Goal: Task Accomplishment & Management: Manage account settings

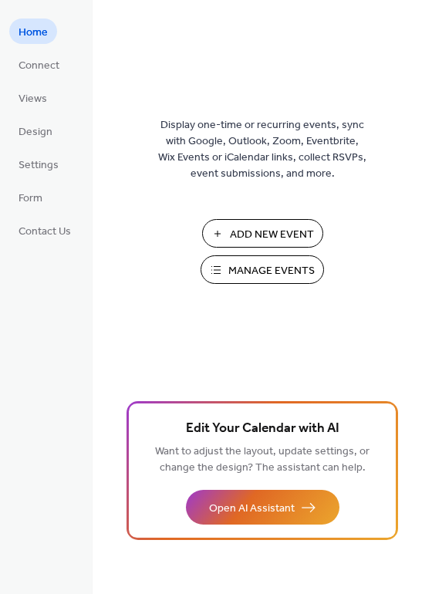
click at [270, 270] on span "Manage Events" at bounding box center [271, 271] width 86 height 16
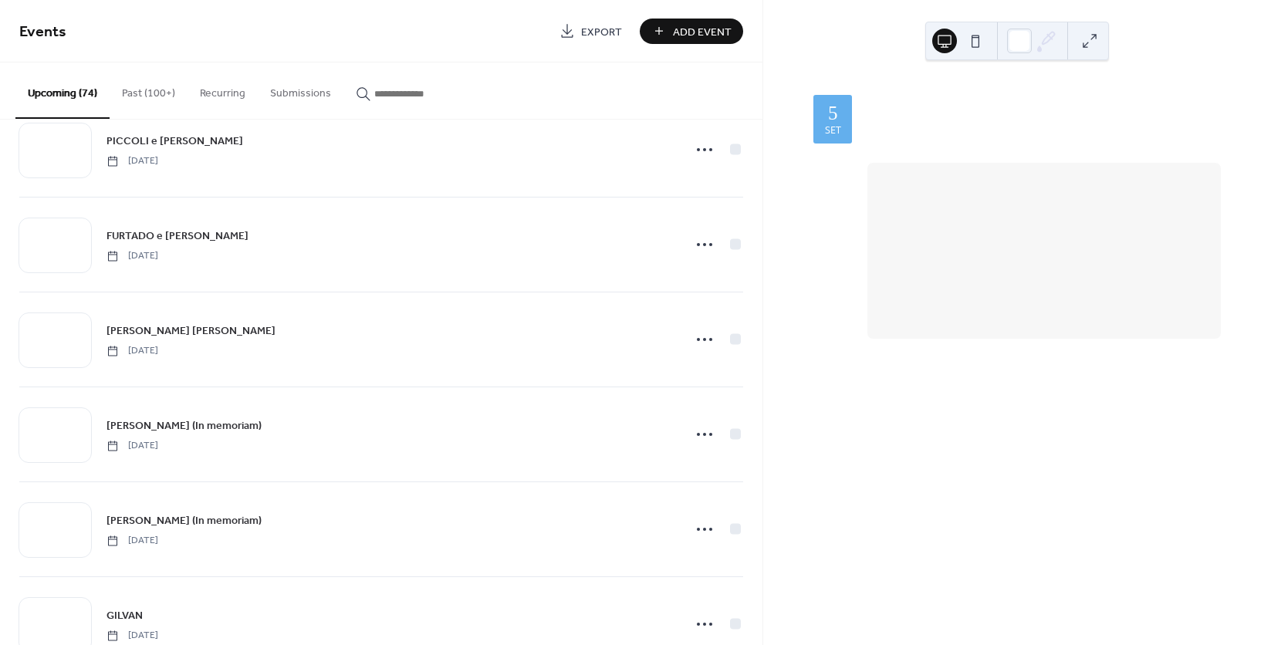
scroll to position [810, 0]
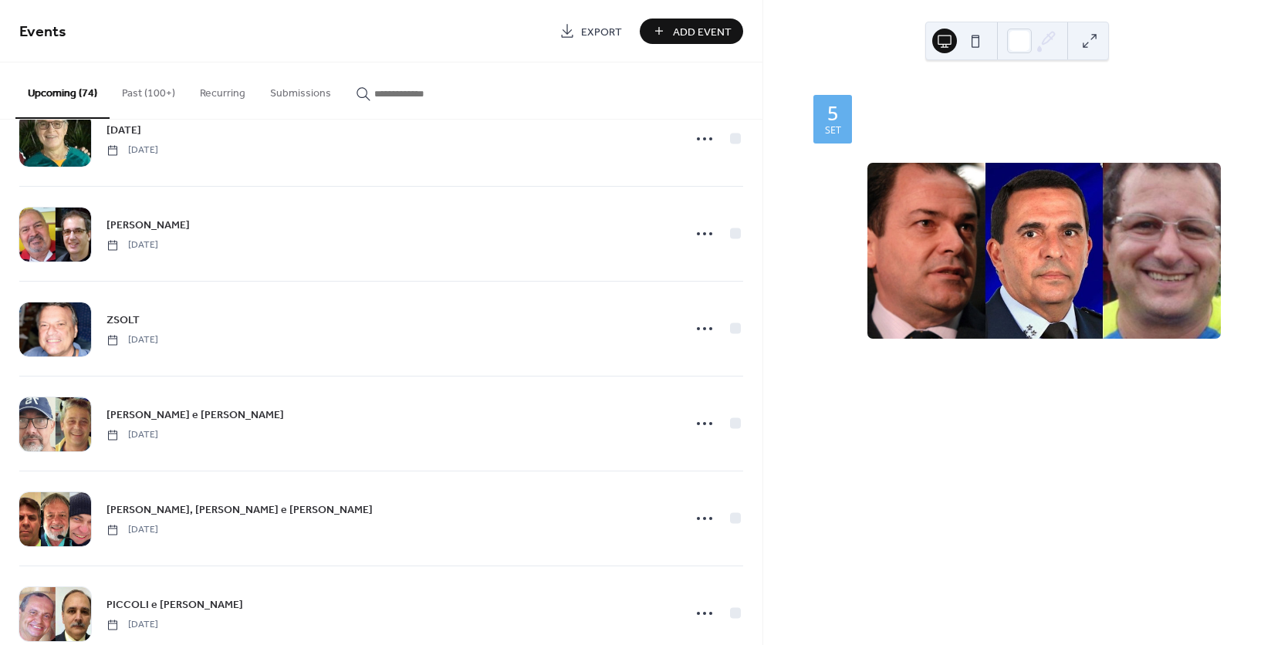
click at [147, 90] on button "Past (100+)" at bounding box center [149, 90] width 78 height 55
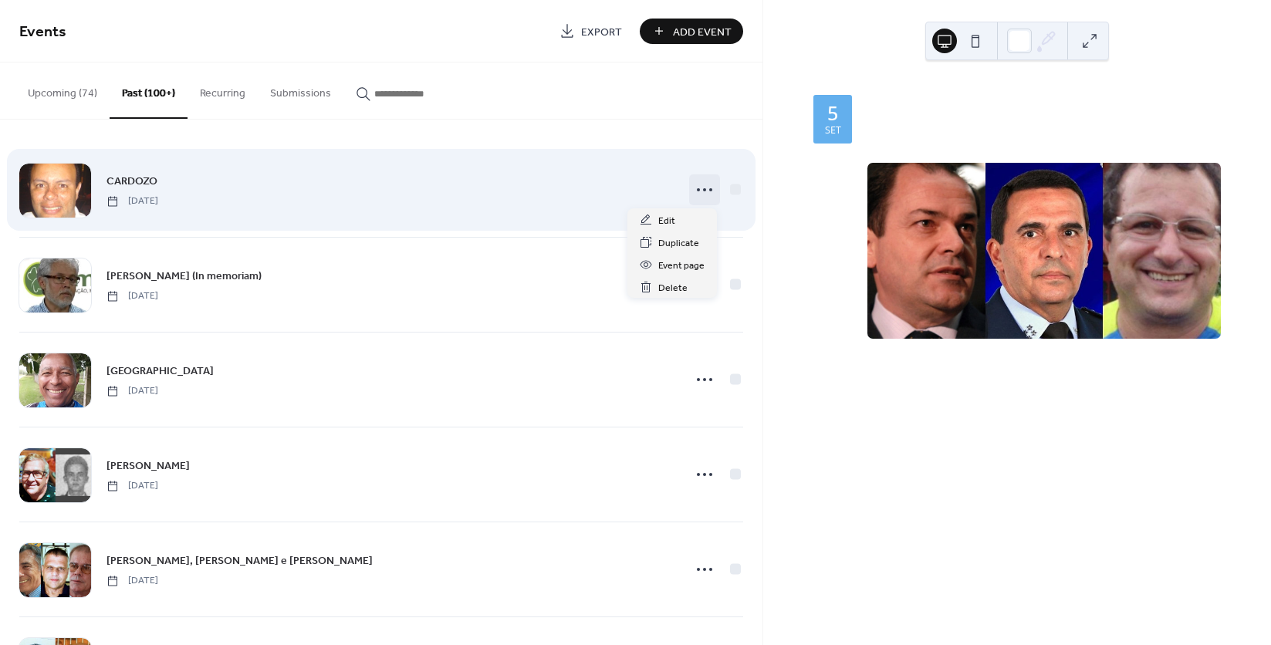
click at [702, 186] on icon at bounding box center [704, 190] width 25 height 25
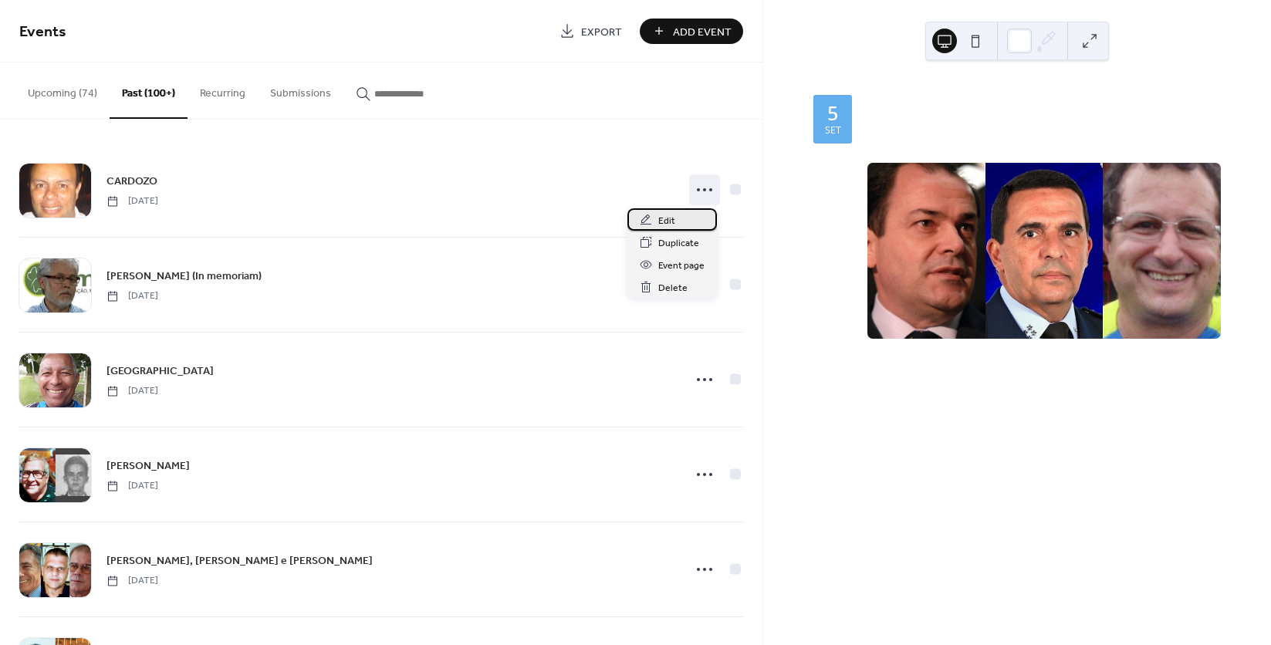
click at [668, 217] on span "Edit" at bounding box center [666, 221] width 17 height 16
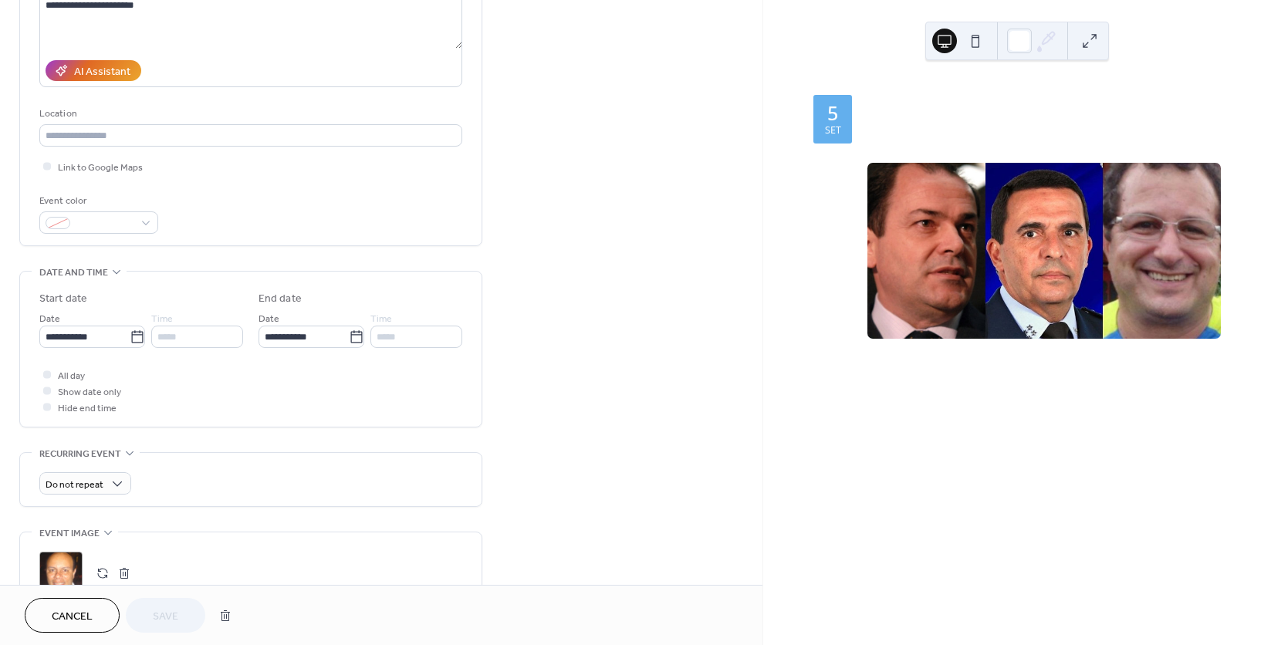
scroll to position [463, 0]
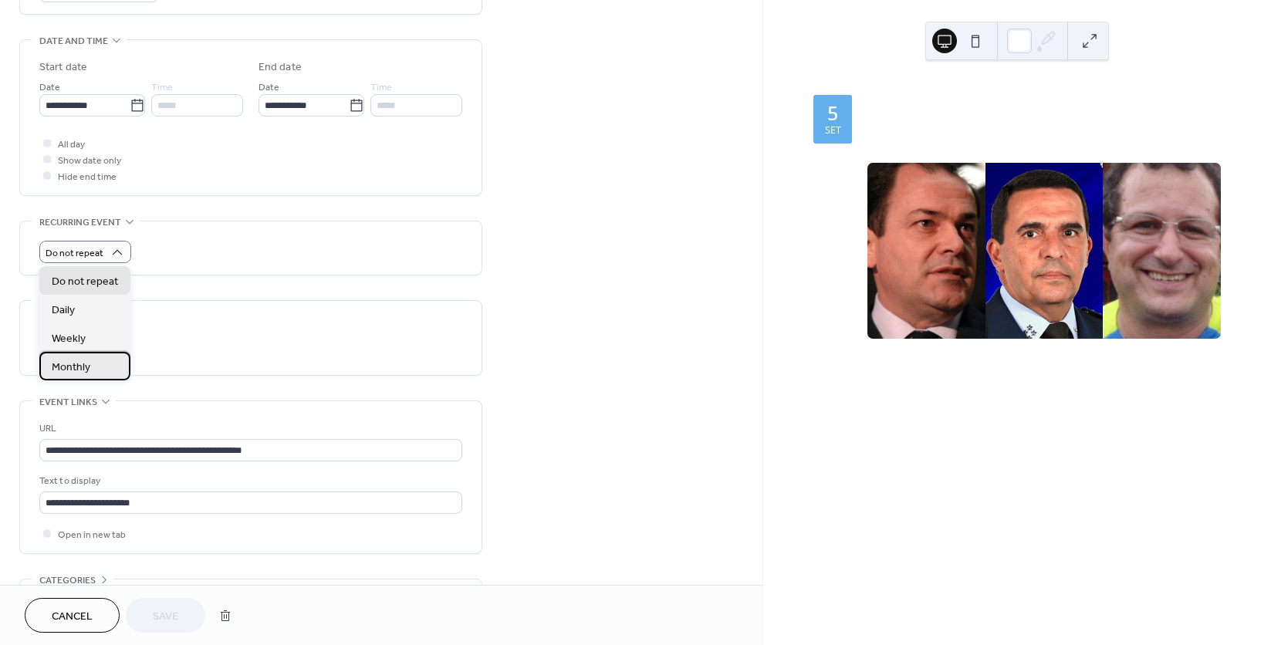
click at [100, 357] on div "Monthly" at bounding box center [84, 366] width 91 height 29
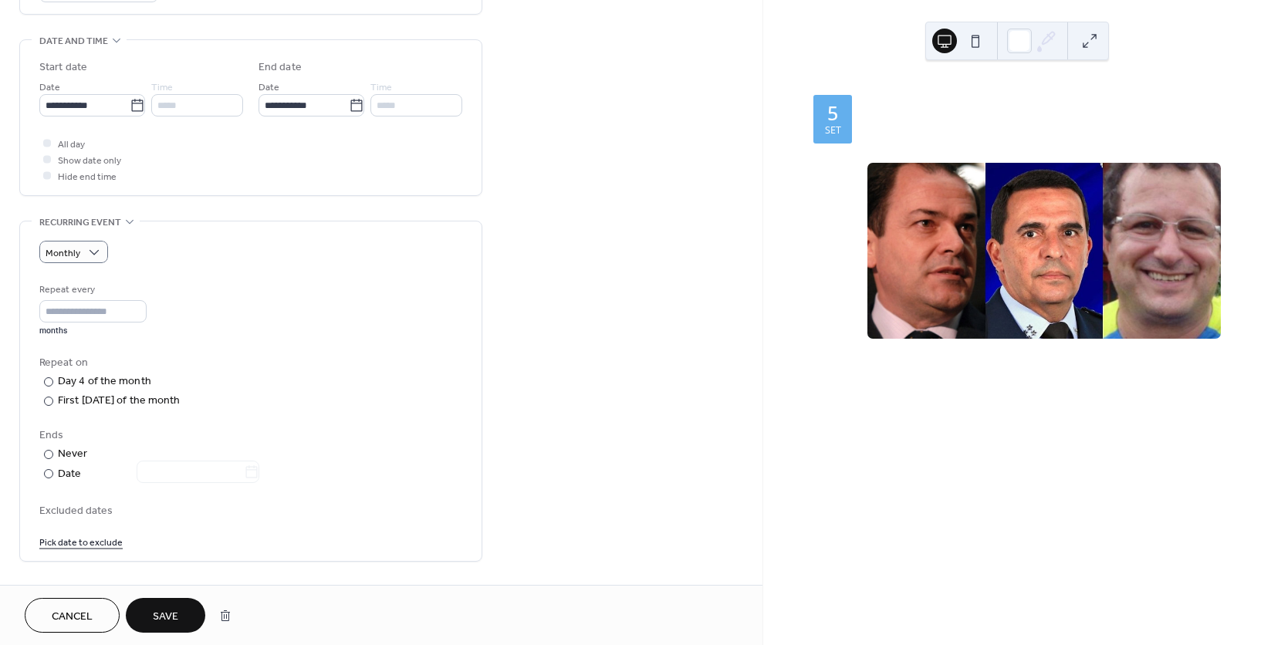
click at [174, 618] on span "Save" at bounding box center [165, 617] width 25 height 16
